Goal: Communication & Community: Answer question/provide support

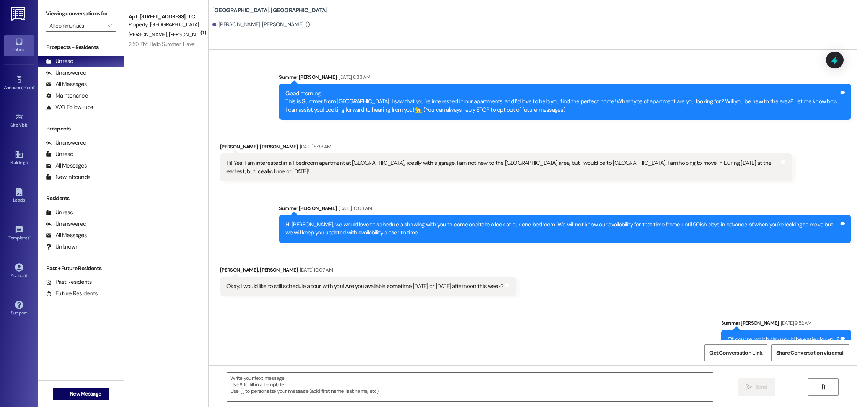
scroll to position [431, 0]
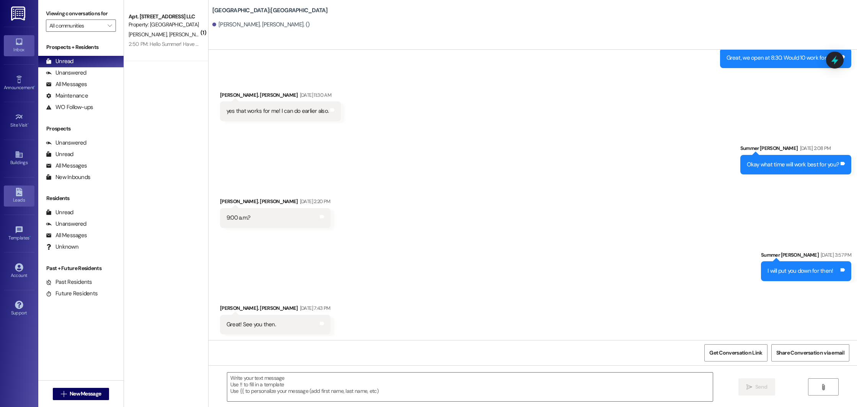
click at [17, 187] on link "Leads" at bounding box center [19, 196] width 31 height 21
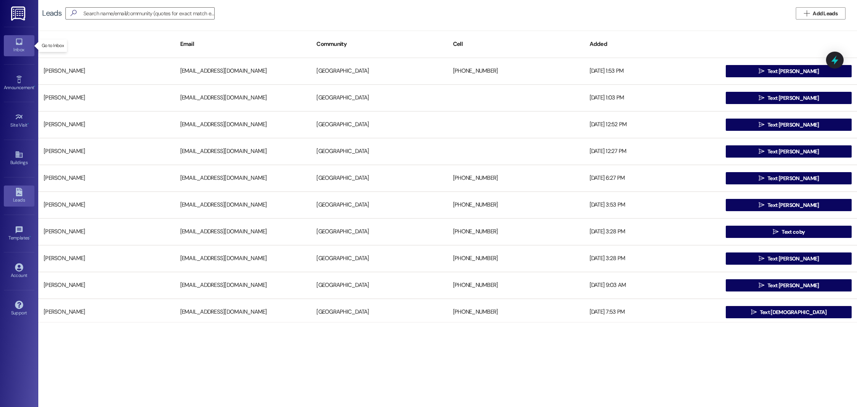
click at [11, 42] on link "Inbox" at bounding box center [19, 45] width 31 height 21
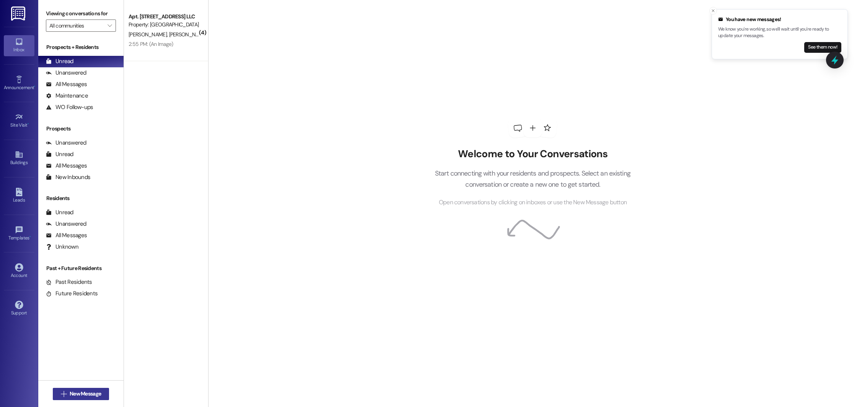
click at [82, 393] on span "New Message" at bounding box center [85, 394] width 31 height 8
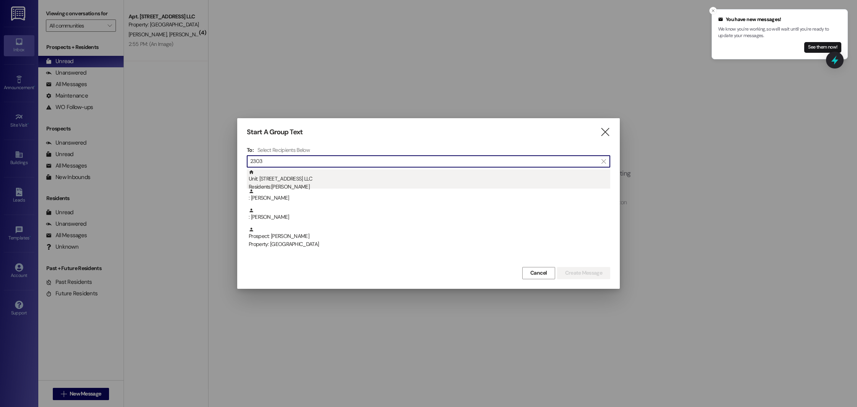
type input "2303"
click at [307, 178] on div "Unit: [STREET_ADDRESS] LLC Residents: [PERSON_NAME]" at bounding box center [430, 181] width 362 height 22
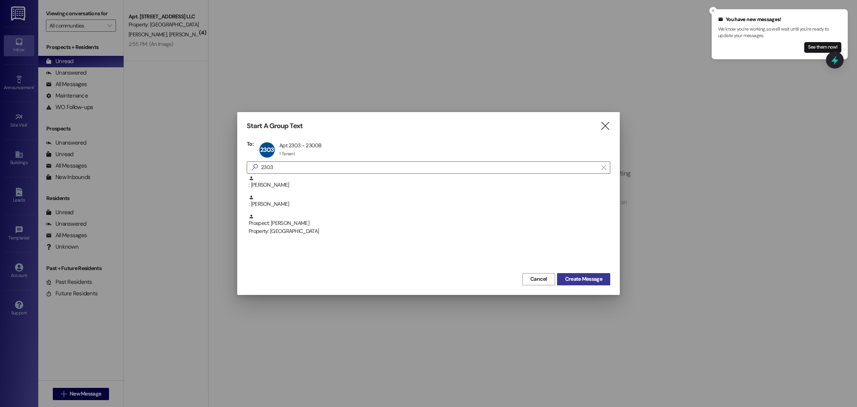
click at [564, 282] on span "Create Message" at bounding box center [584, 279] width 40 height 8
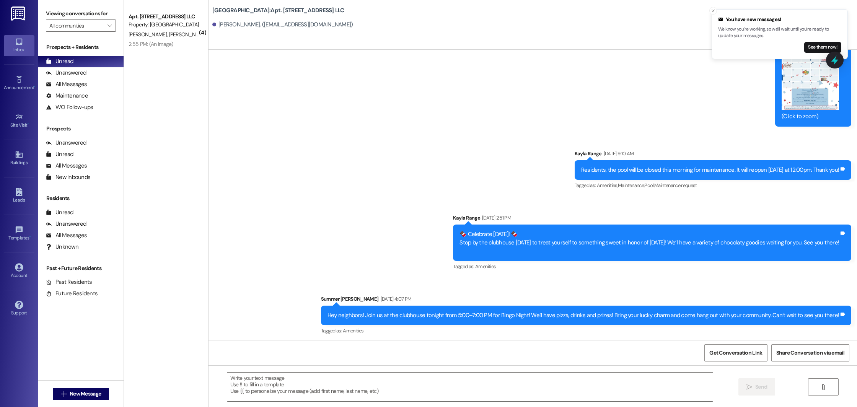
scroll to position [9324, 0]
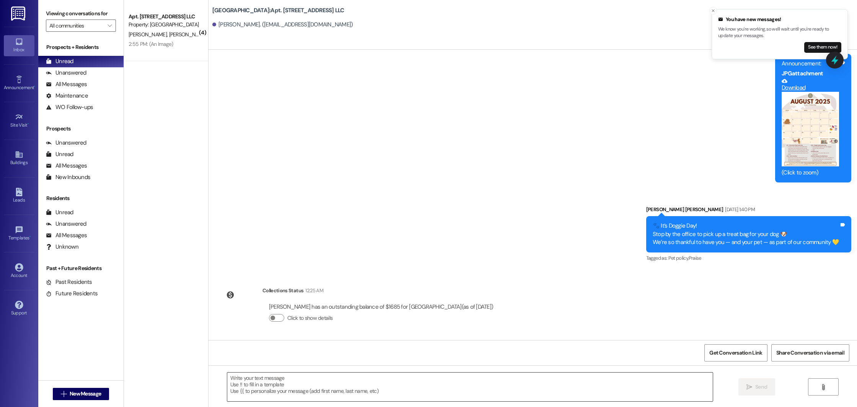
click at [375, 390] on textarea at bounding box center [470, 387] width 486 height 29
paste textarea "Hi [PERSON_NAME], we just wanted to take a moment to say thank you for acceptin…"
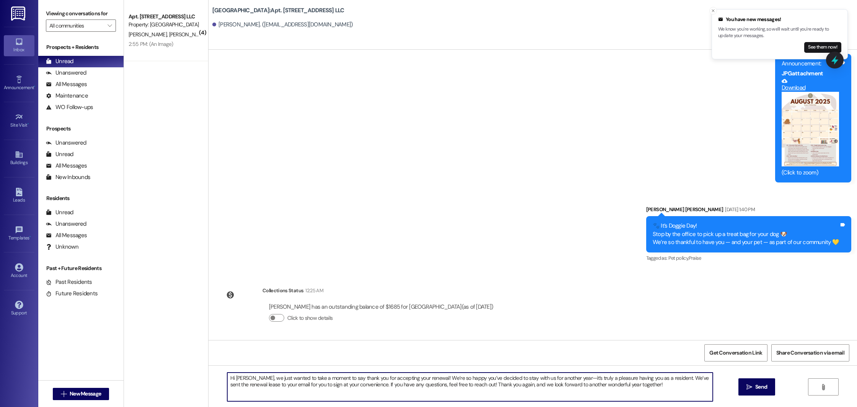
click at [245, 378] on textarea "Hi [PERSON_NAME], we just wanted to take a moment to say thank you for acceptin…" at bounding box center [470, 387] width 486 height 29
type textarea "Hi [PERSON_NAME], we just wanted to take a moment to say thank you for acceptin…"
click at [760, 385] on span "Send" at bounding box center [761, 387] width 12 height 8
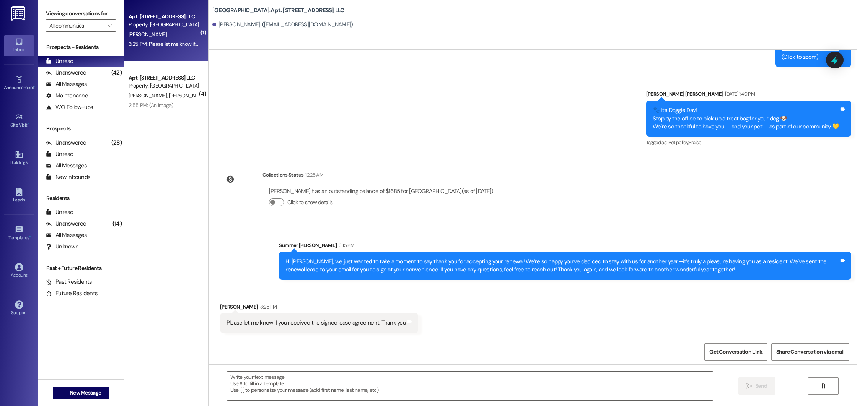
scroll to position [9440, 0]
click at [306, 391] on textarea at bounding box center [470, 386] width 486 height 29
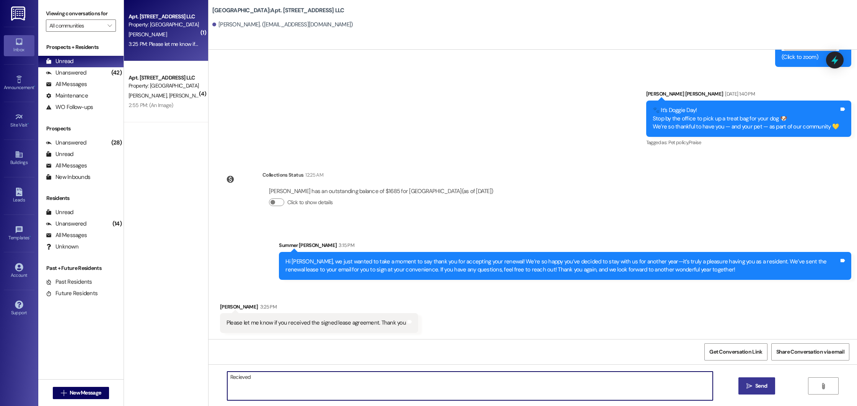
click at [229, 377] on textarea "Recieved" at bounding box center [470, 386] width 486 height 29
type textarea "Received!"
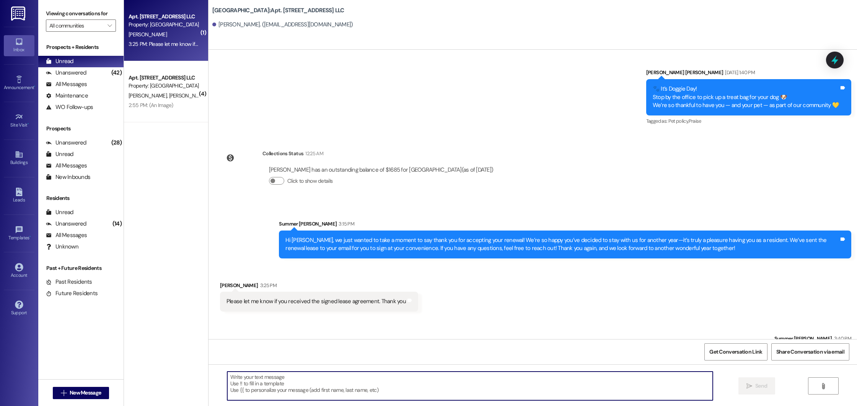
scroll to position [9493, 0]
